Goal: Information Seeking & Learning: Learn about a topic

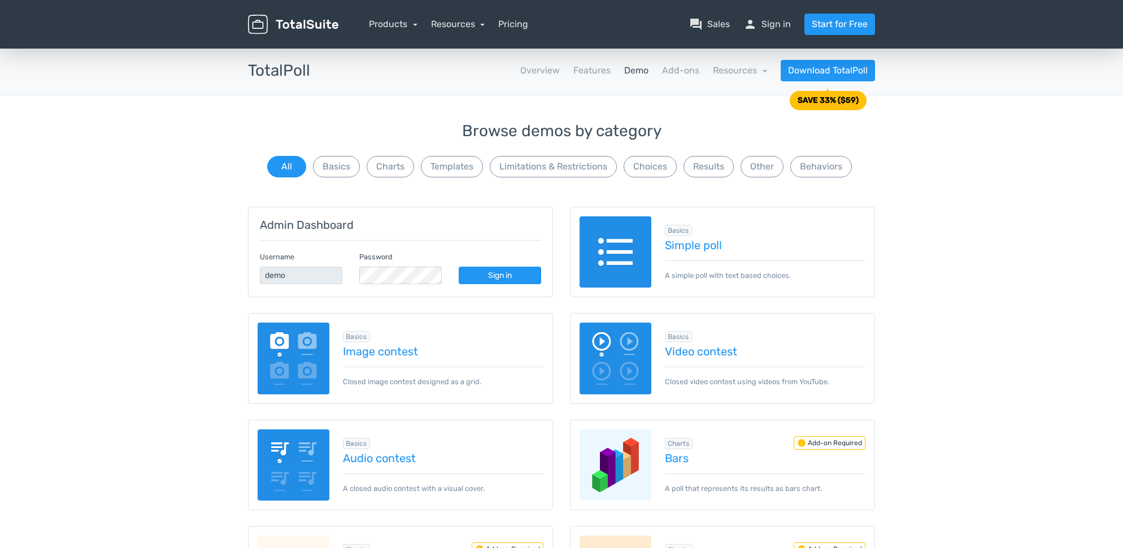
click at [593, 241] on img at bounding box center [615, 252] width 72 height 72
click at [409, 27] on link "Products" at bounding box center [393, 24] width 49 height 11
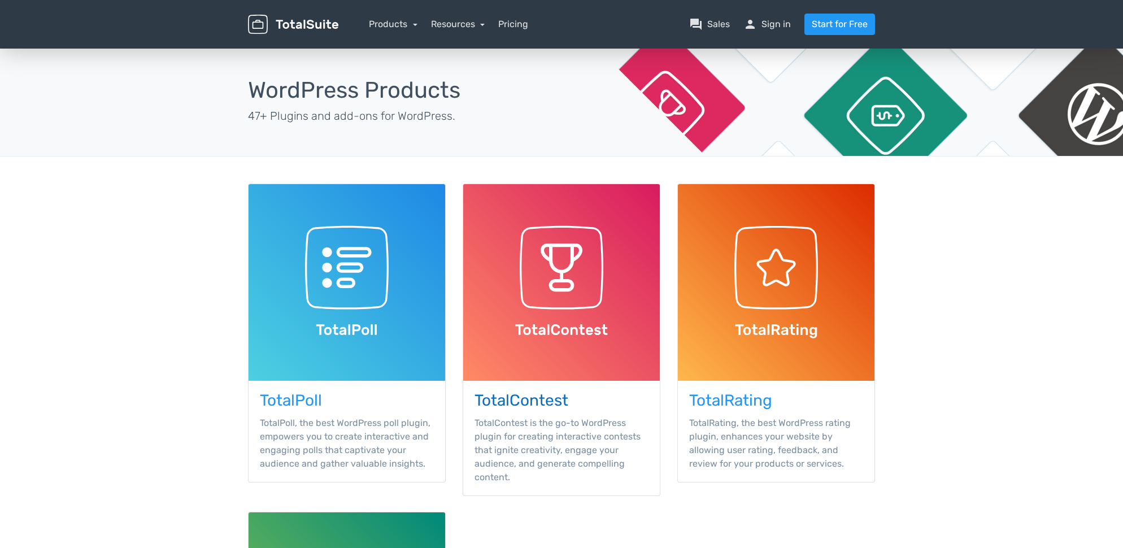
click at [557, 269] on img at bounding box center [561, 282] width 197 height 197
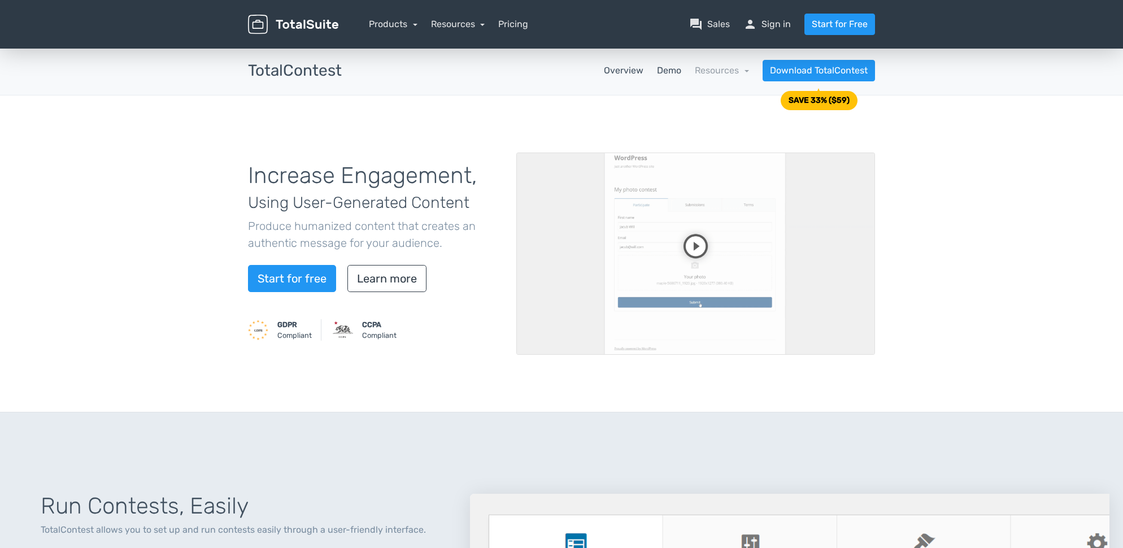
click at [670, 72] on link "Demo" at bounding box center [669, 71] width 24 height 14
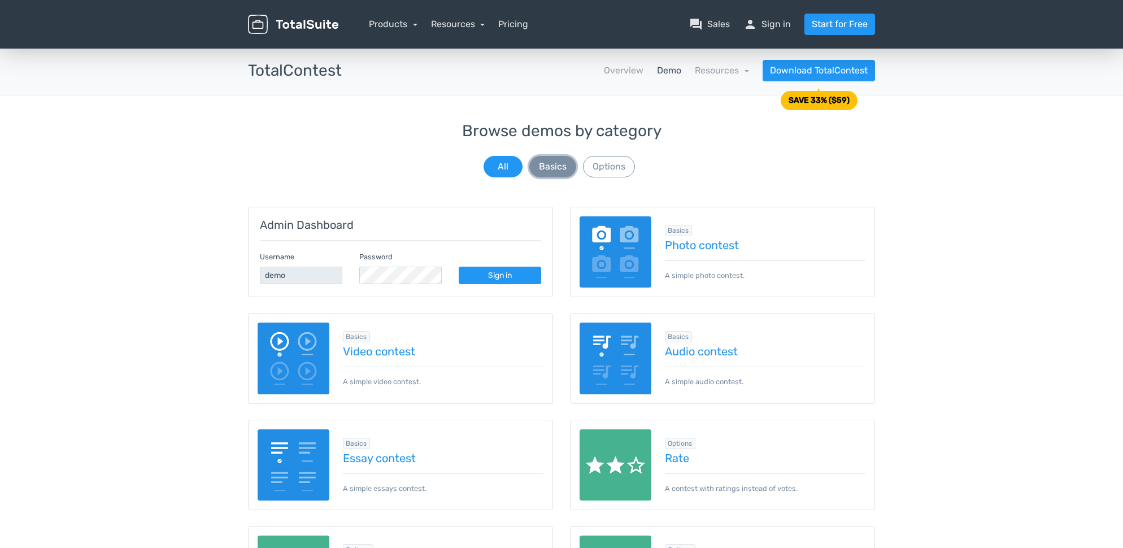
click at [563, 169] on button "Basics" at bounding box center [552, 166] width 47 height 21
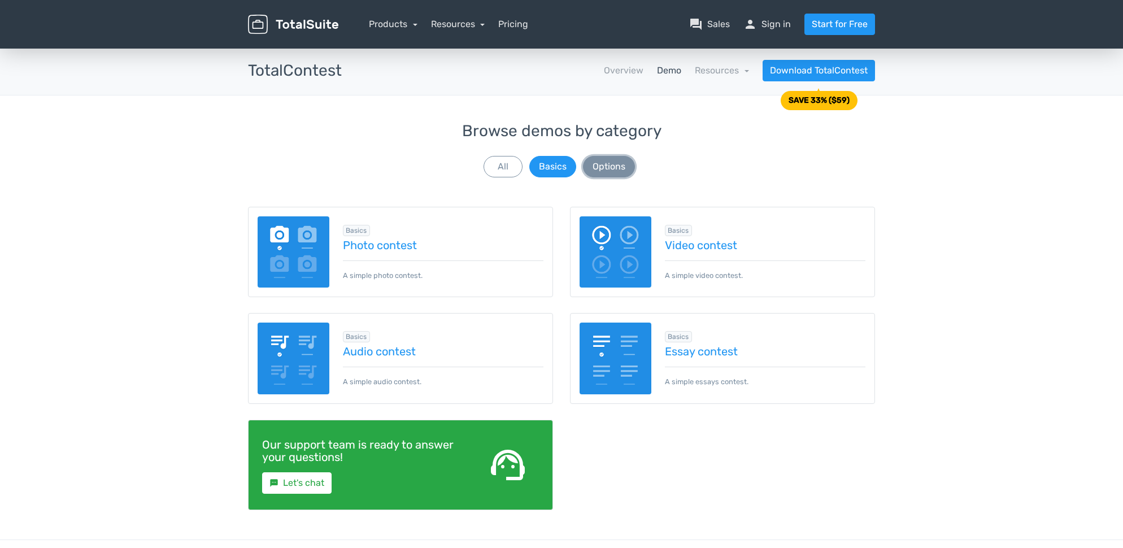
click at [603, 168] on button "Options" at bounding box center [609, 166] width 52 height 21
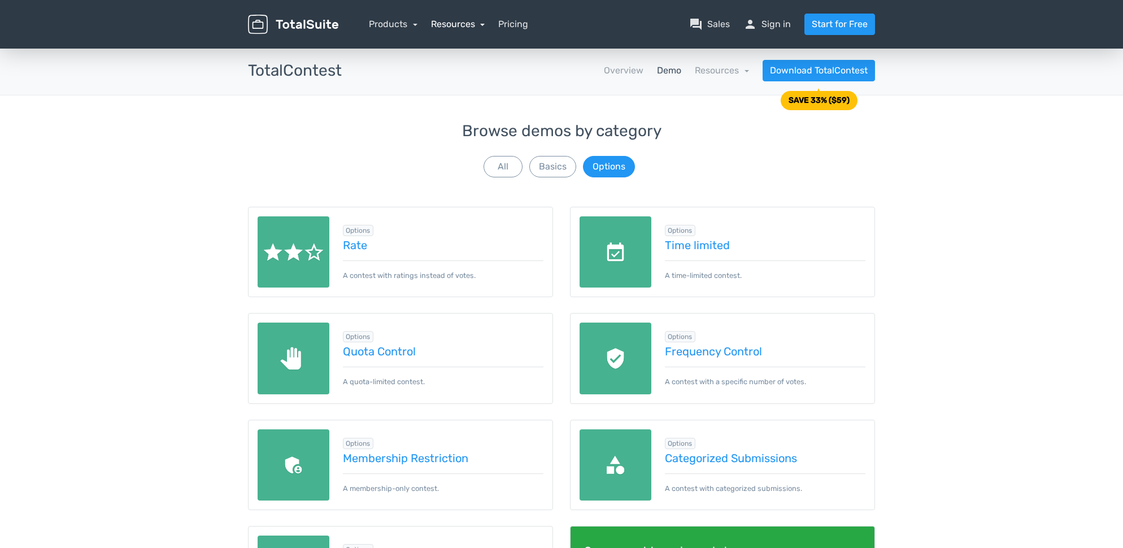
click at [454, 28] on link "Resources" at bounding box center [458, 24] width 54 height 11
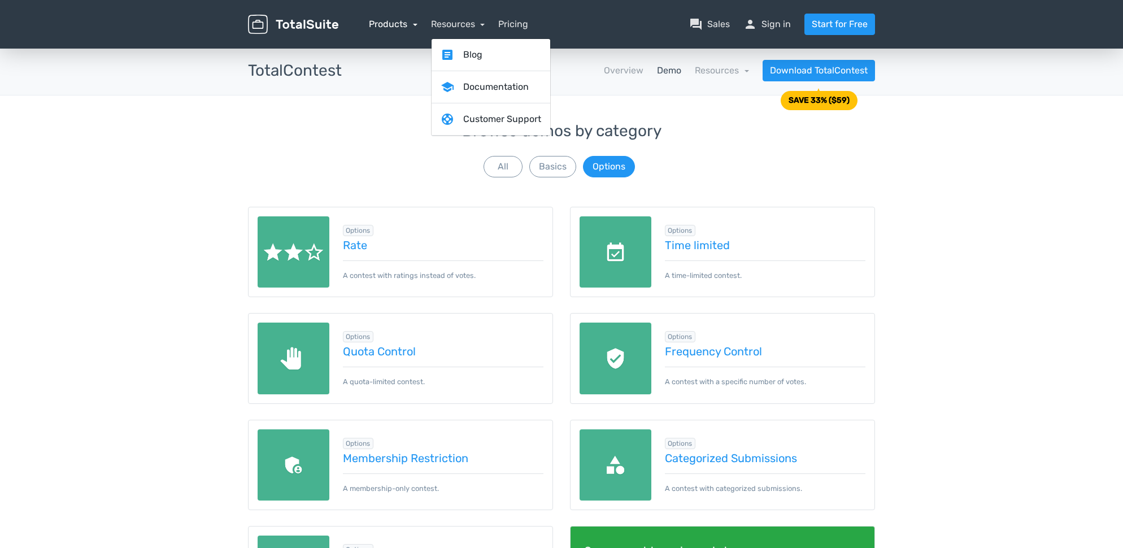
click at [398, 23] on link "Products" at bounding box center [393, 24] width 49 height 11
click at [417, 24] on link "Products" at bounding box center [393, 24] width 49 height 11
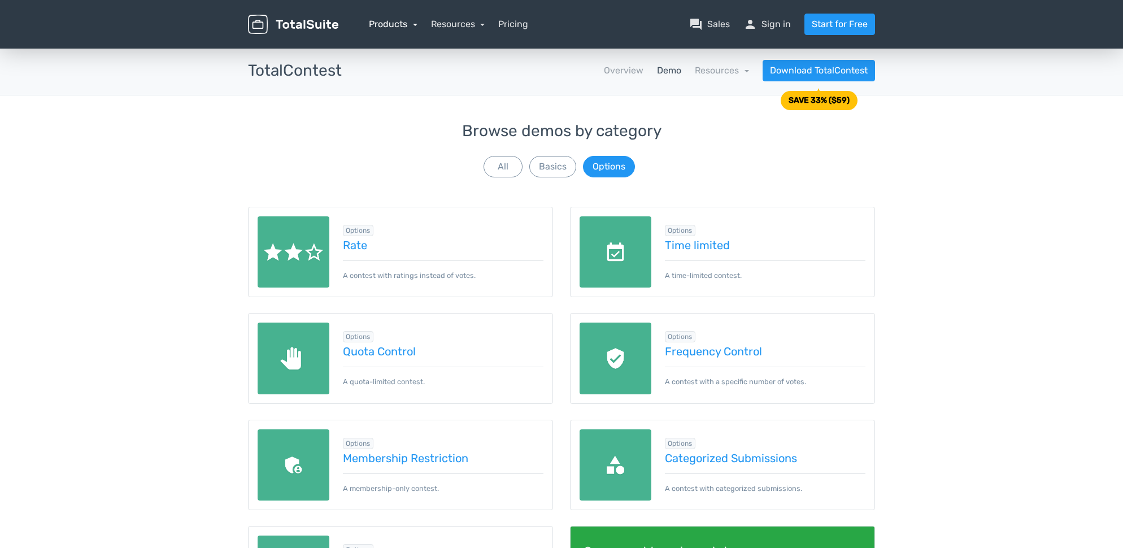
click at [416, 24] on link "Products" at bounding box center [393, 24] width 49 height 11
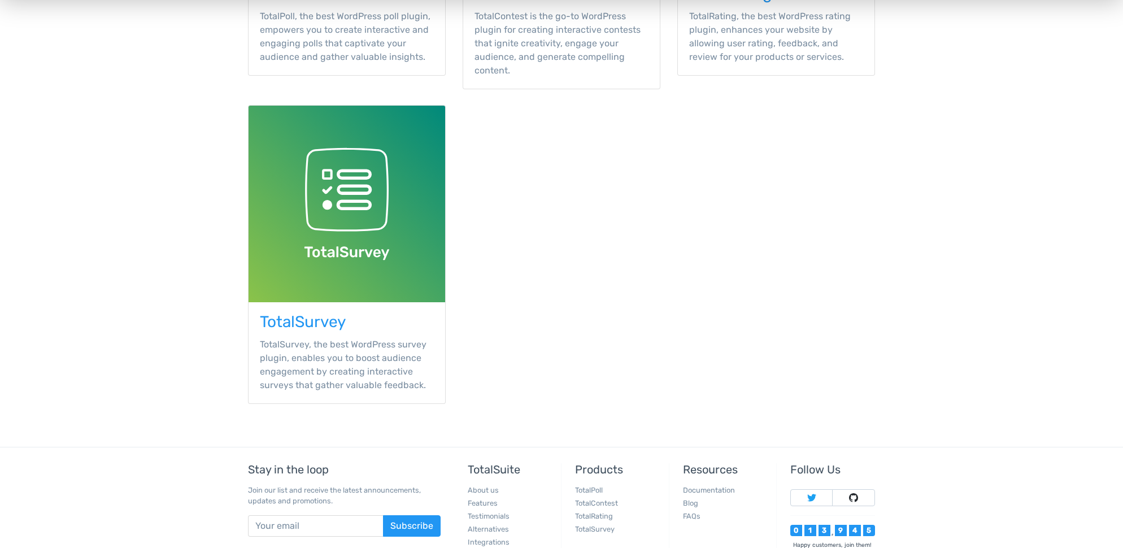
scroll to position [486, 0]
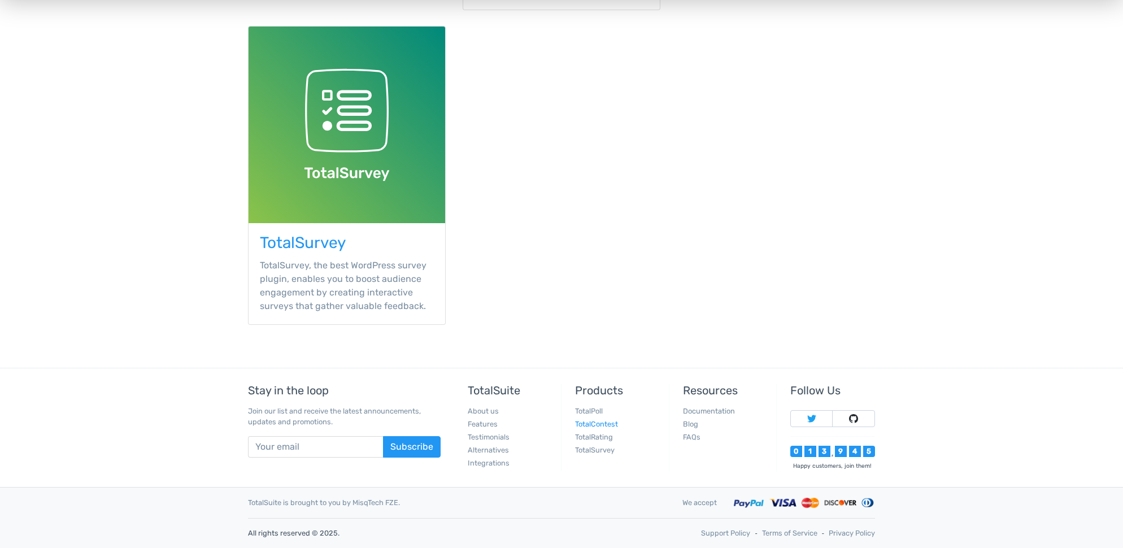
click at [590, 424] on link "TotalContest" at bounding box center [596, 424] width 43 height 8
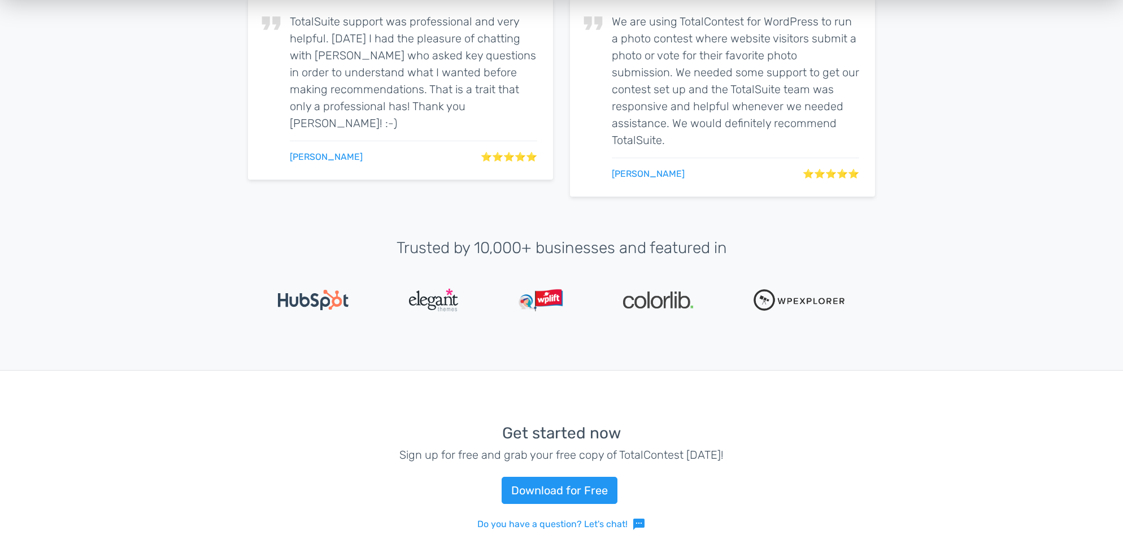
scroll to position [2271, 0]
